Goal: Task Accomplishment & Management: Use online tool/utility

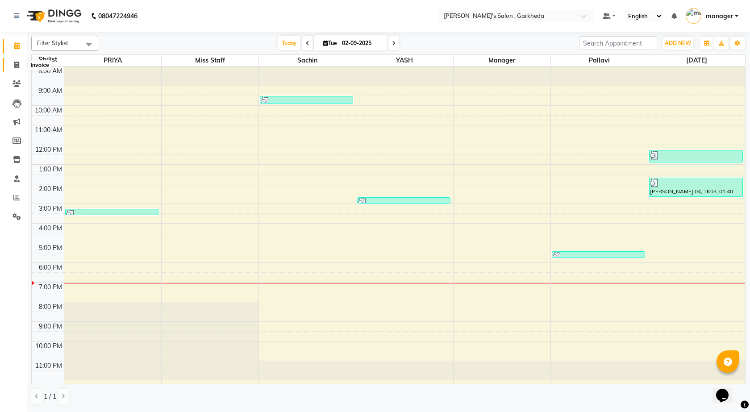
click at [17, 65] on icon at bounding box center [16, 65] width 5 height 7
select select "7062"
select select "service"
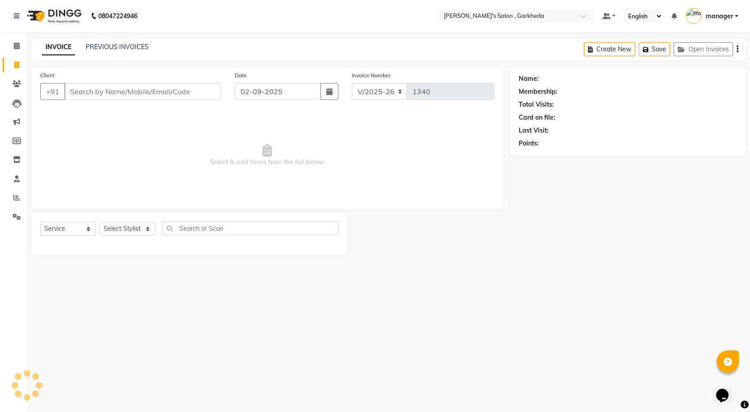
select select "72802"
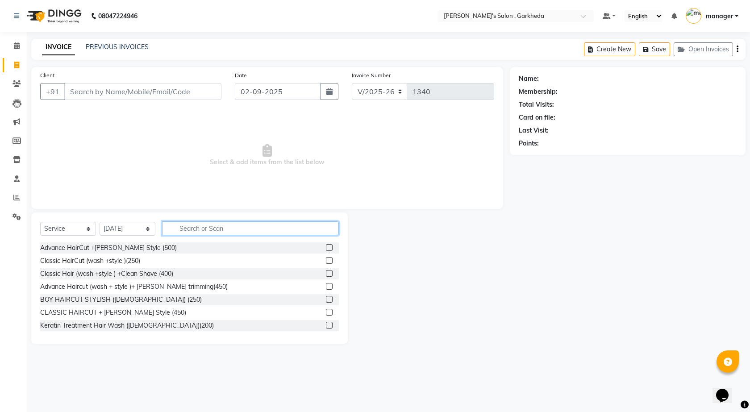
click at [240, 229] on input "text" at bounding box center [250, 228] width 177 height 14
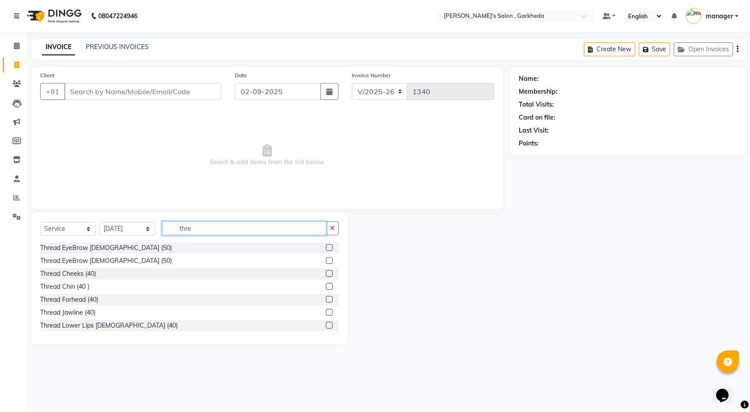
type input "thre"
click at [326, 247] on label at bounding box center [329, 247] width 7 height 7
click at [326, 247] on input "checkbox" at bounding box center [329, 248] width 6 height 6
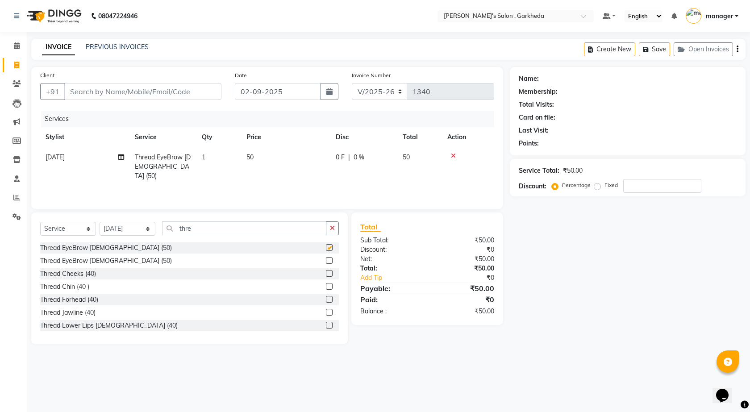
checkbox input "false"
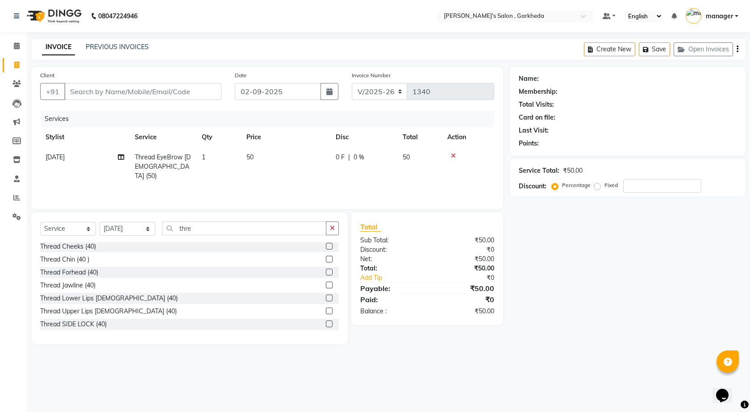
click at [326, 312] on label at bounding box center [329, 310] width 7 height 7
click at [326, 312] on input "checkbox" at bounding box center [329, 311] width 6 height 6
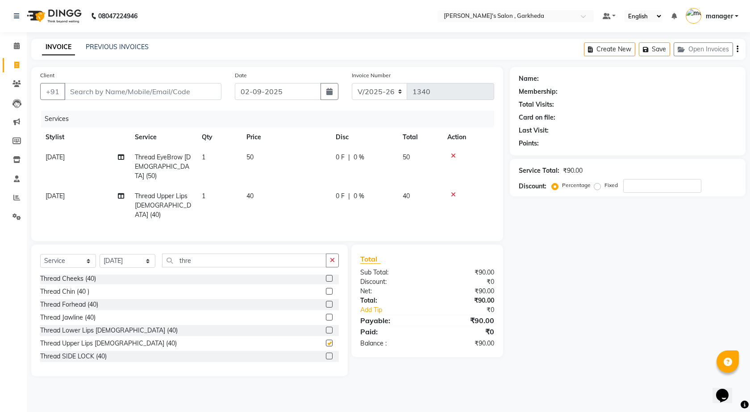
checkbox input "false"
click at [181, 91] on input "Client" at bounding box center [142, 91] width 157 height 17
type input "9"
type input "0"
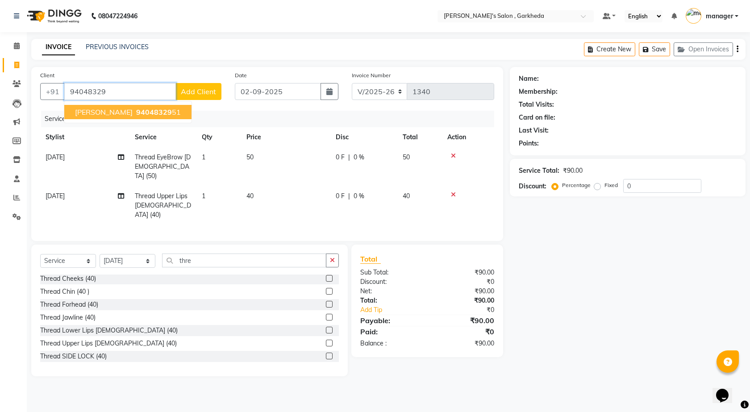
click at [83, 112] on span "[PERSON_NAME]" at bounding box center [104, 112] width 58 height 9
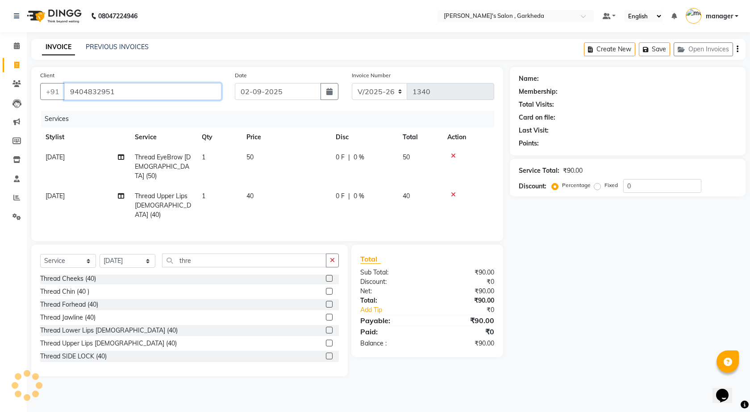
type input "9404832951"
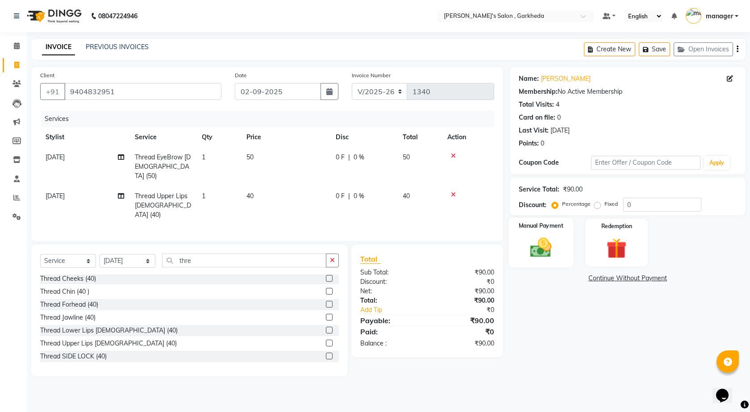
click at [537, 247] on img at bounding box center [540, 247] width 35 height 25
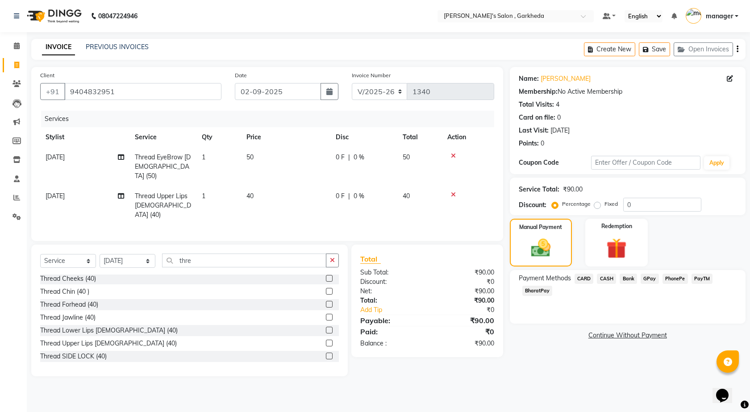
click at [56, 159] on span "[DATE]" at bounding box center [55, 157] width 19 height 8
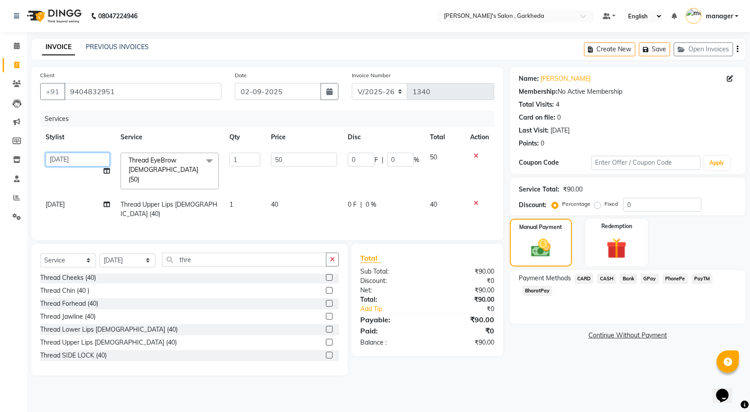
click at [81, 154] on select "[DATE] manager miss staff [PERSON_NAME]" at bounding box center [78, 160] width 64 height 14
select select "58764"
click at [66, 195] on td "[DATE]" at bounding box center [77, 209] width 75 height 29
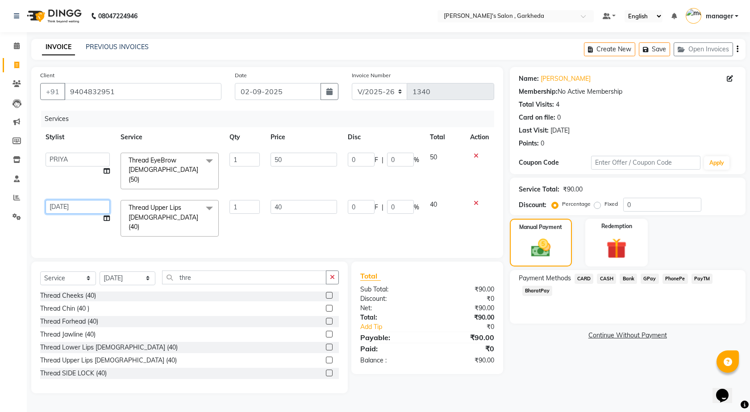
click at [70, 200] on select "[DATE] manager miss staff [PERSON_NAME]" at bounding box center [78, 207] width 64 height 14
select select "58764"
click at [671, 274] on span "PhonePe" at bounding box center [674, 278] width 25 height 10
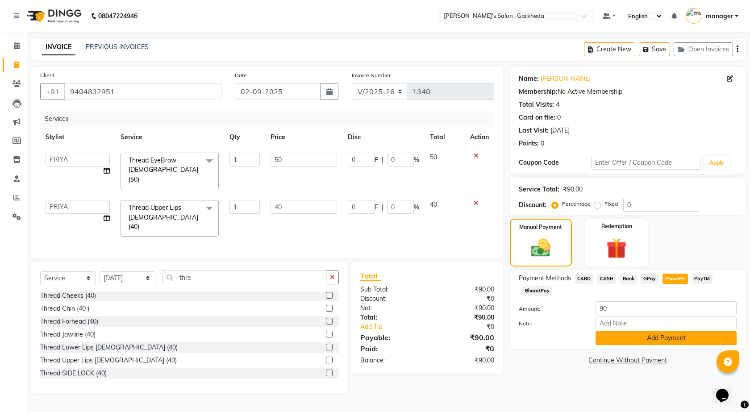
click at [650, 342] on button "Add Payment" at bounding box center [665, 338] width 141 height 14
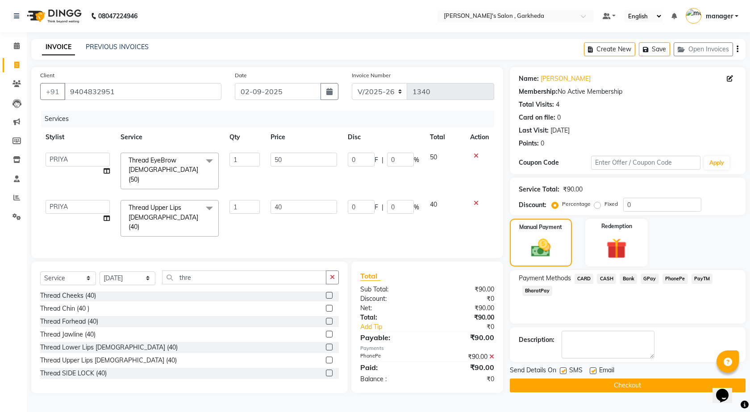
click at [649, 385] on button "Checkout" at bounding box center [627, 385] width 236 height 14
